Goal: Task Accomplishment & Management: Manage account settings

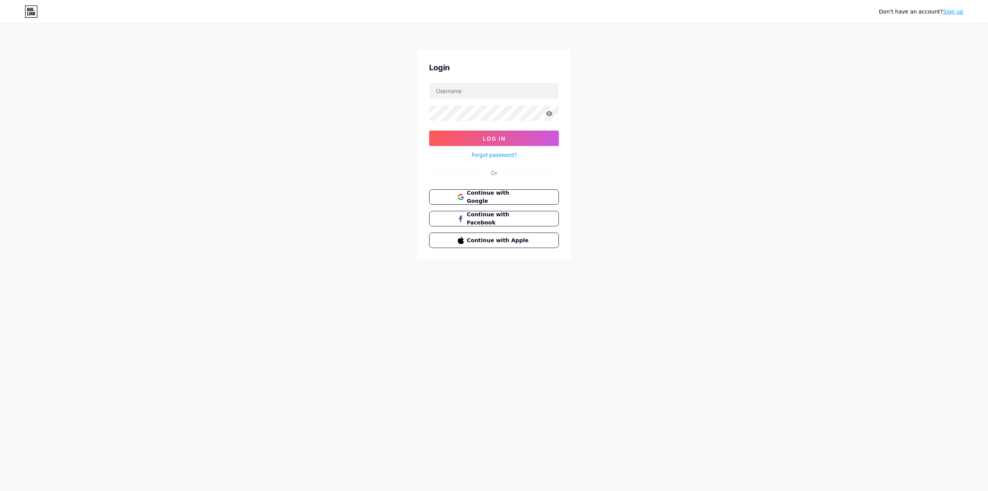
click at [474, 82] on div "Login Log In Forgot password? Or Continue with Google Continue with Facebook Co…" at bounding box center [494, 154] width 154 height 211
click at [474, 90] on input "text" at bounding box center [494, 90] width 129 height 15
type input "brodarismus@gmail.com"
click at [530, 141] on button "Log In" at bounding box center [494, 137] width 130 height 15
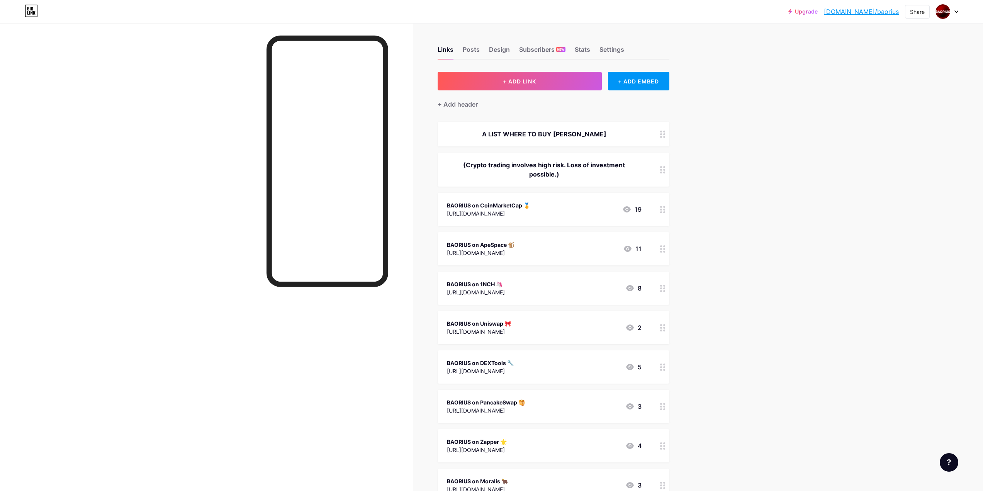
click at [954, 10] on div at bounding box center [946, 12] width 22 height 14
click at [904, 88] on link "Account settings" at bounding box center [910, 87] width 96 height 21
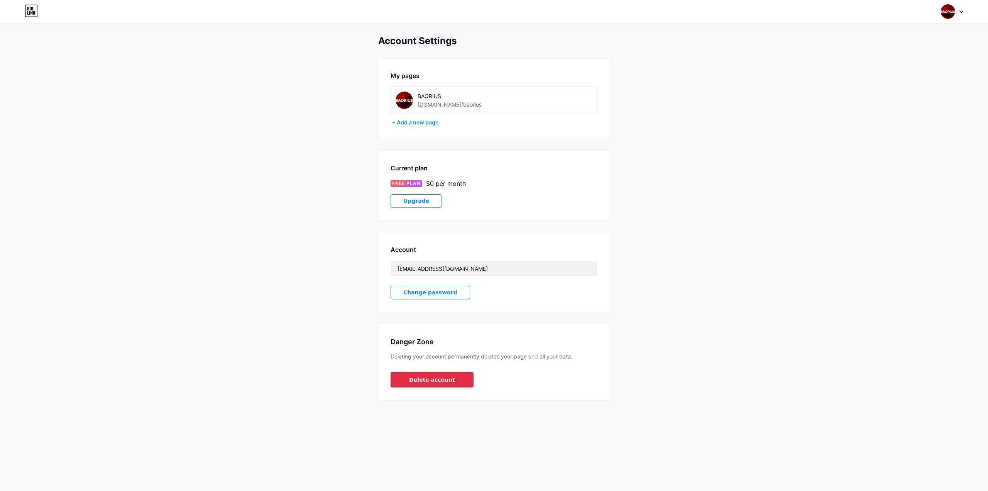
click at [447, 373] on button "Delete account" at bounding box center [432, 379] width 83 height 15
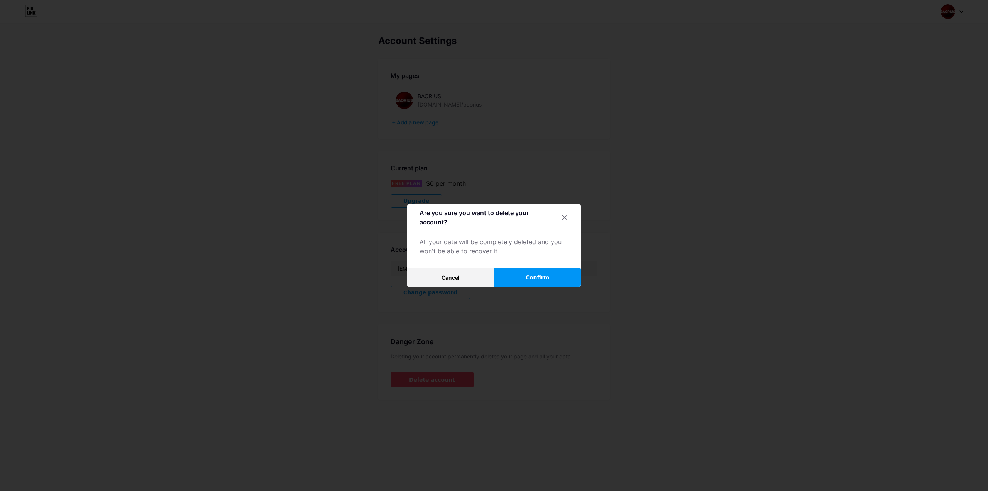
click at [524, 278] on button "Confirm" at bounding box center [537, 277] width 87 height 19
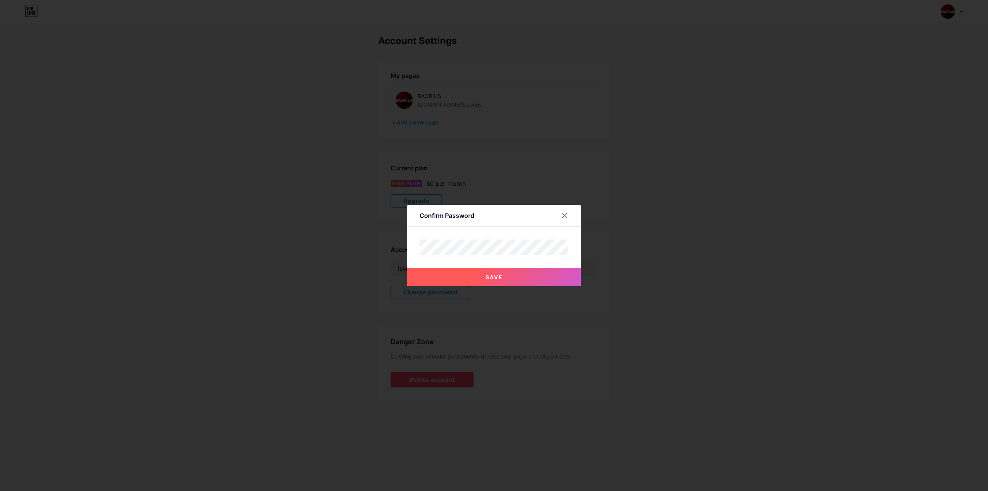
click at [508, 278] on button "Save" at bounding box center [494, 277] width 174 height 19
